Goal: Navigation & Orientation: Find specific page/section

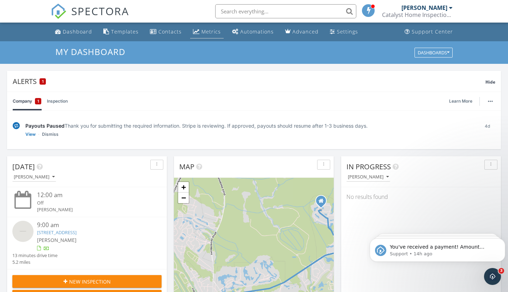
click at [208, 31] on div "Metrics" at bounding box center [211, 31] width 19 height 7
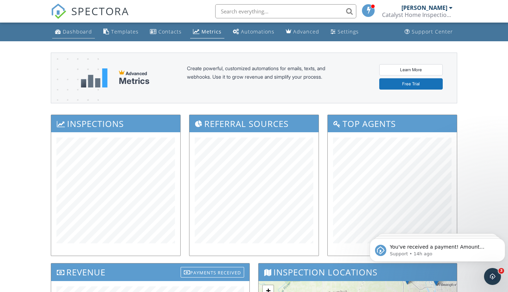
click at [79, 37] on link "Dashboard" at bounding box center [73, 31] width 43 height 13
